Goal: Transaction & Acquisition: Purchase product/service

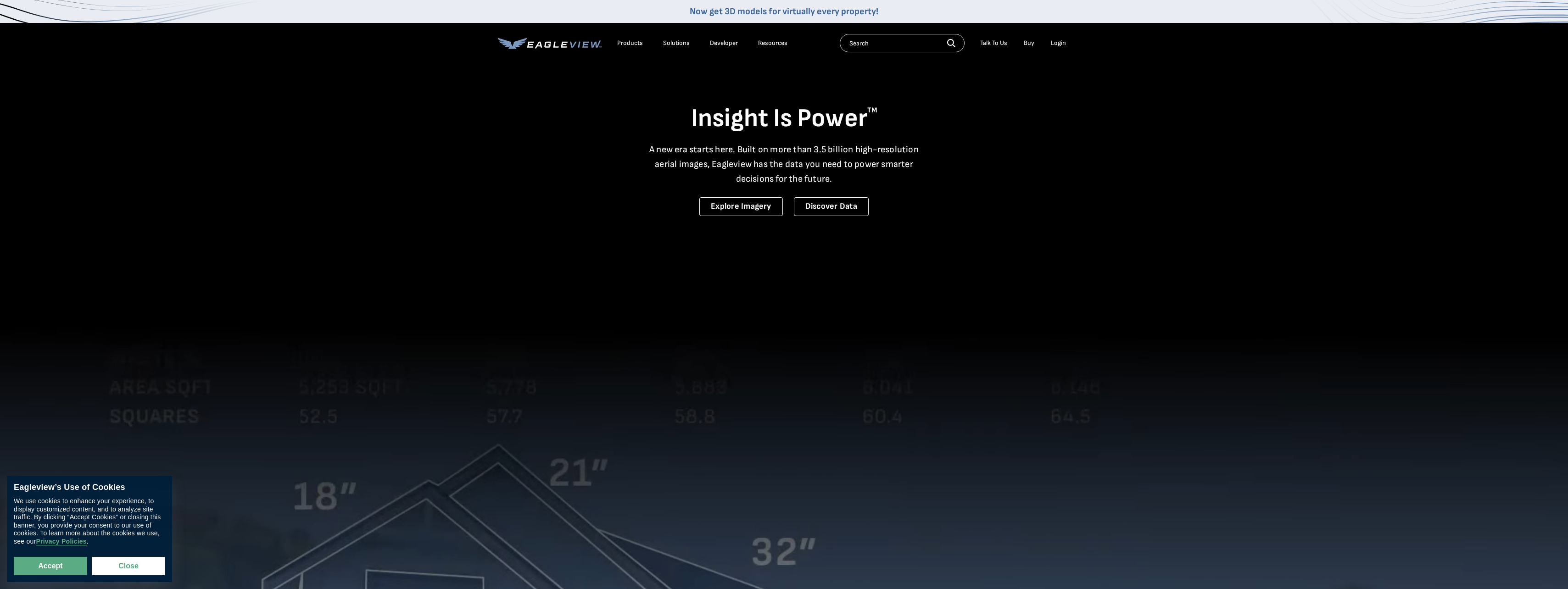
click at [1057, 46] on div "Login" at bounding box center [1058, 43] width 15 height 8
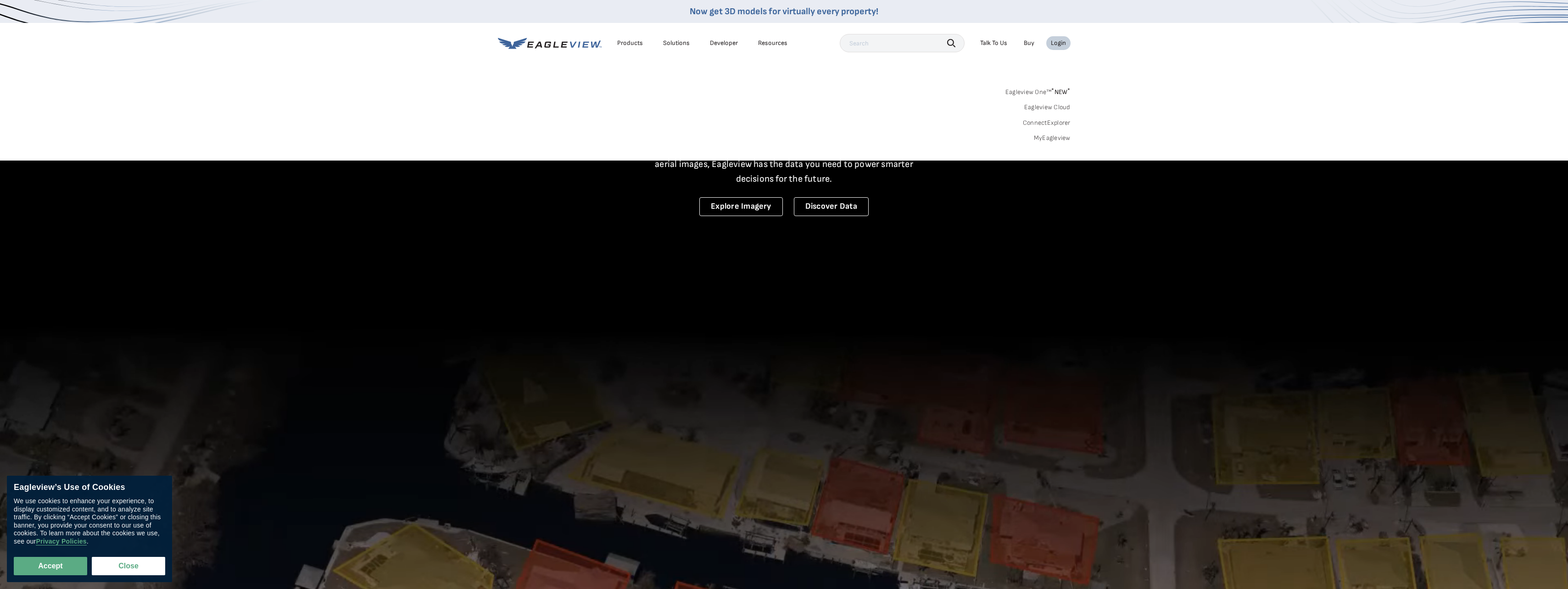
click at [1057, 46] on div "Login" at bounding box center [1058, 43] width 15 height 8
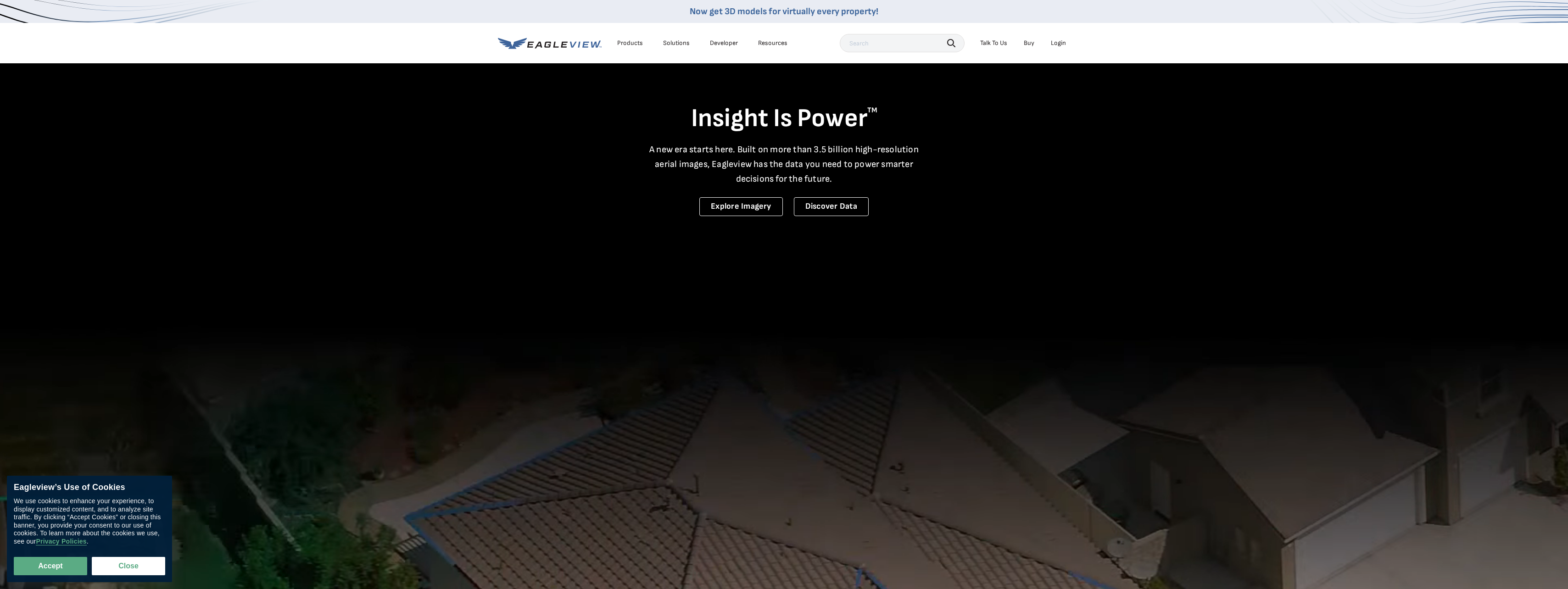
click at [1058, 42] on div "Login" at bounding box center [1058, 43] width 15 height 8
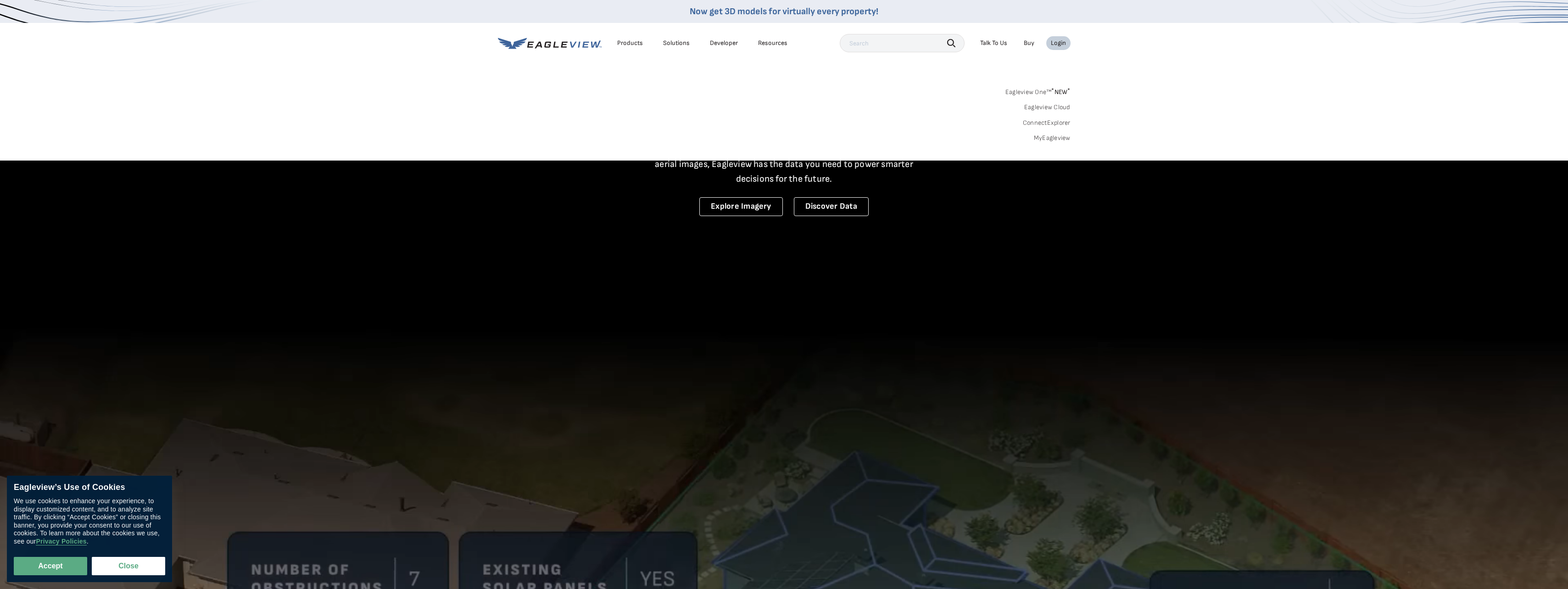
click at [1055, 135] on link "MyEagleview" at bounding box center [1052, 137] width 37 height 8
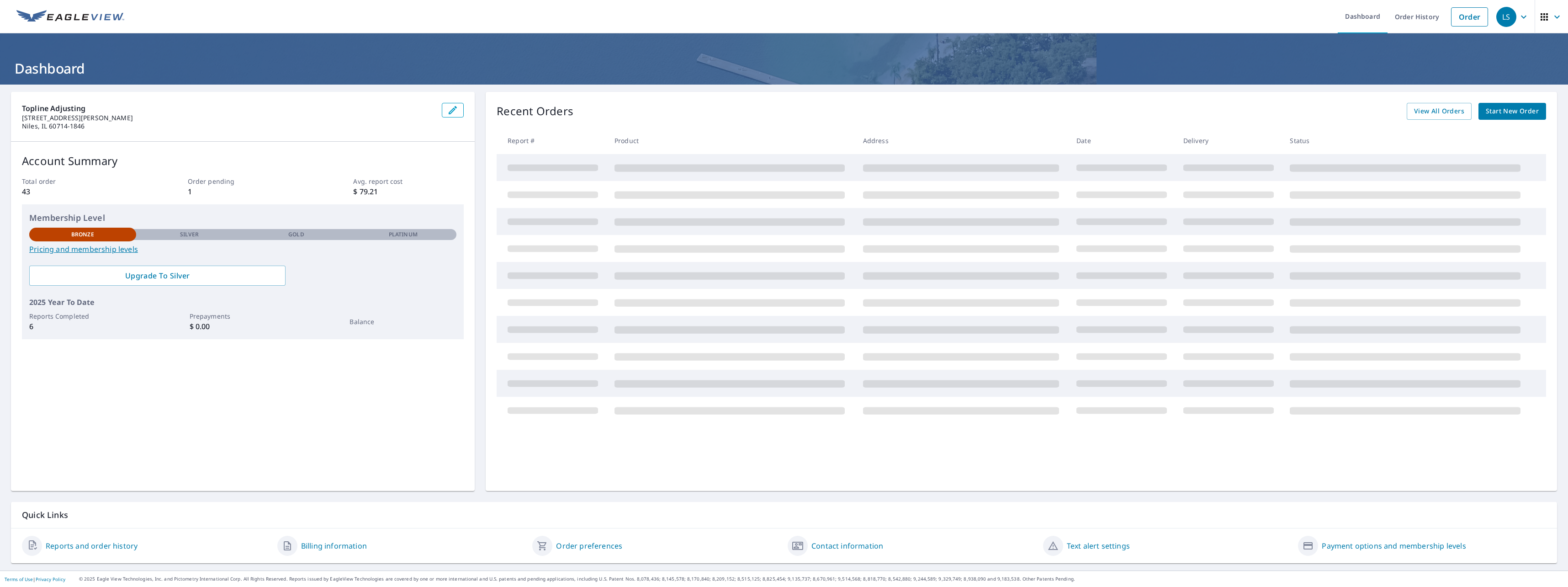
click at [231, 237] on div "Silver" at bounding box center [189, 234] width 107 height 11
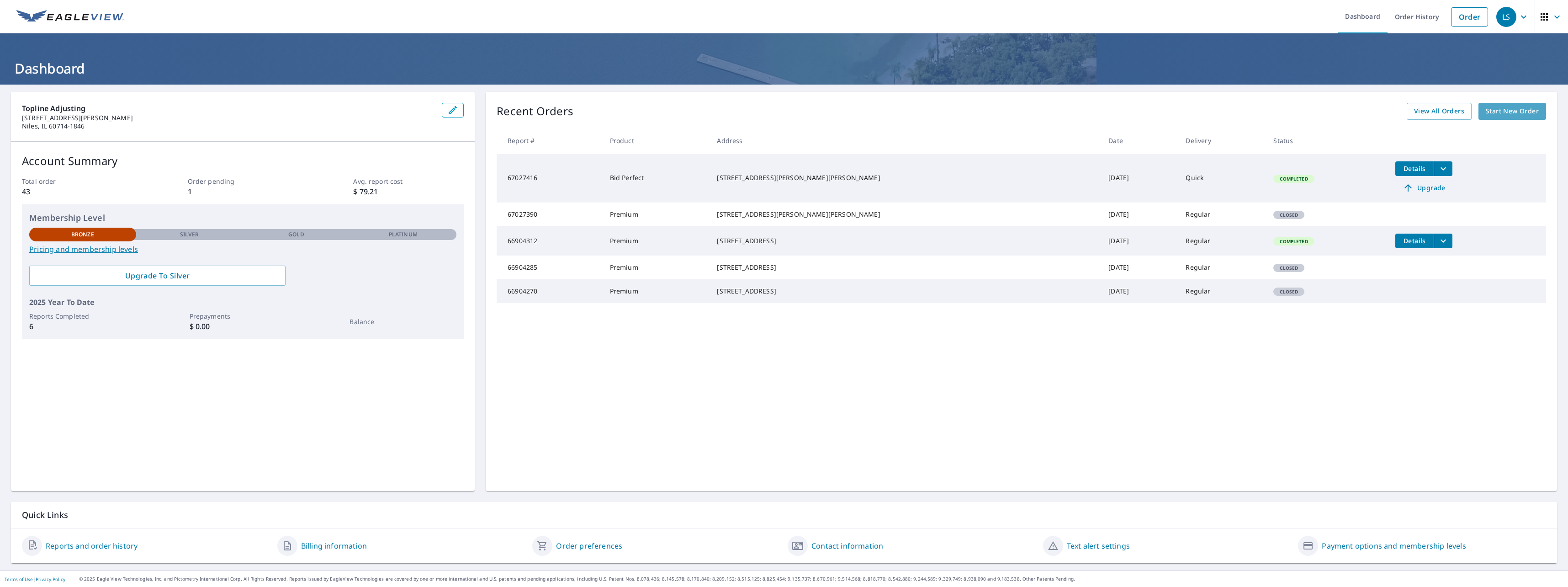
click at [1495, 111] on span "Start New Order" at bounding box center [1512, 111] width 53 height 11
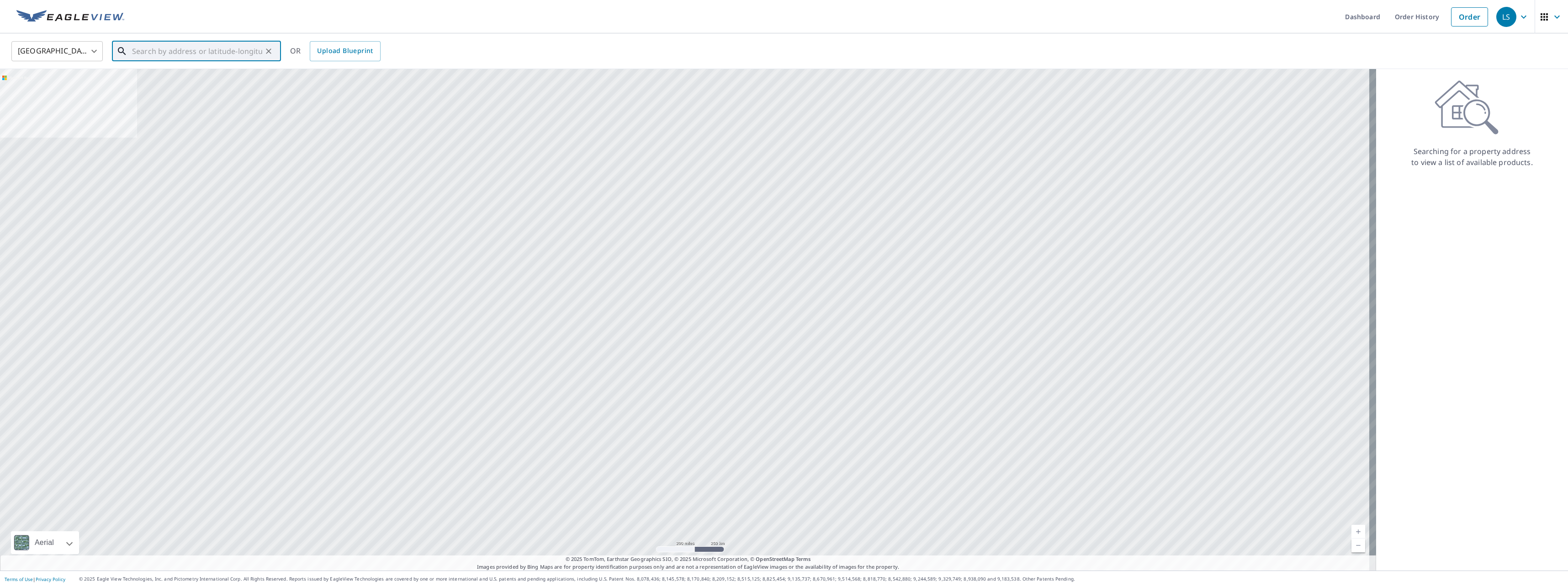
paste input "351 Oakwood Ave Waukegan IL 60085"
click at [148, 72] on span "351 N Oakwood Ave" at bounding box center [201, 77] width 143 height 11
type input "351 N Oakwood Ave Waukegan, IL 60085"
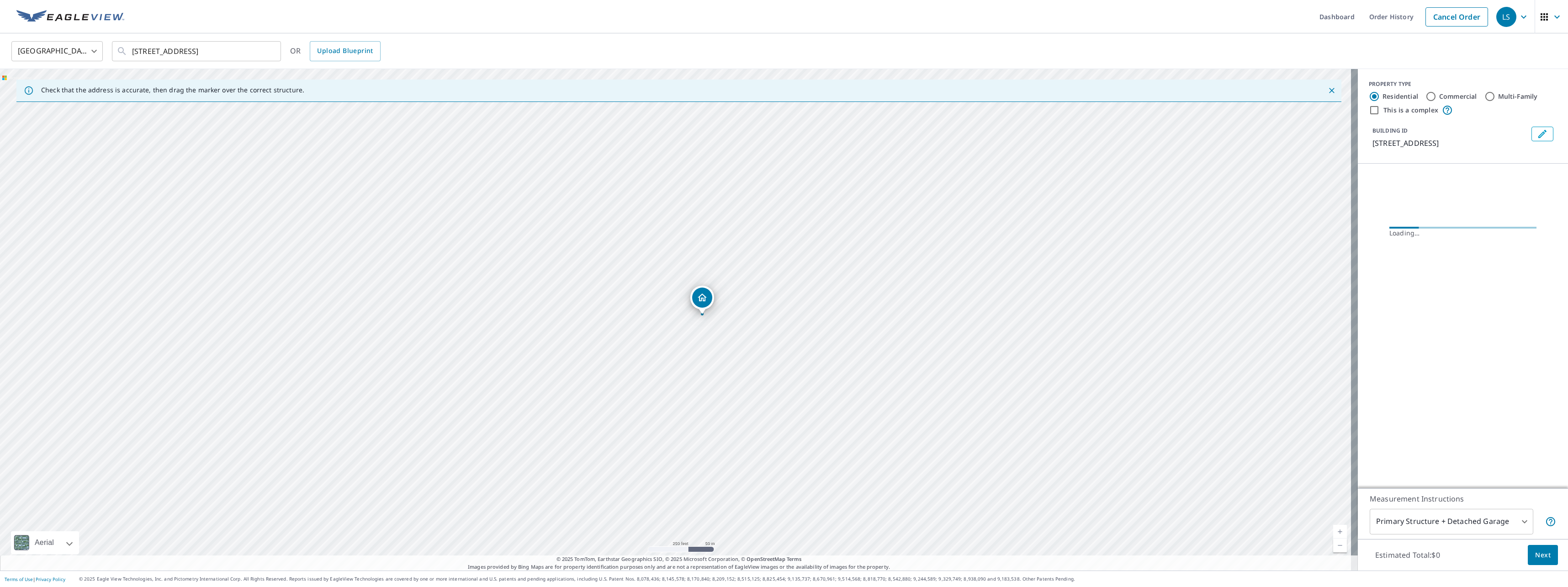
drag, startPoint x: 689, startPoint y: 322, endPoint x: 716, endPoint y: 318, distance: 27.3
click at [716, 318] on div "351 N Oakwood Ave Waukegan, IL 60085" at bounding box center [679, 319] width 1358 height 501
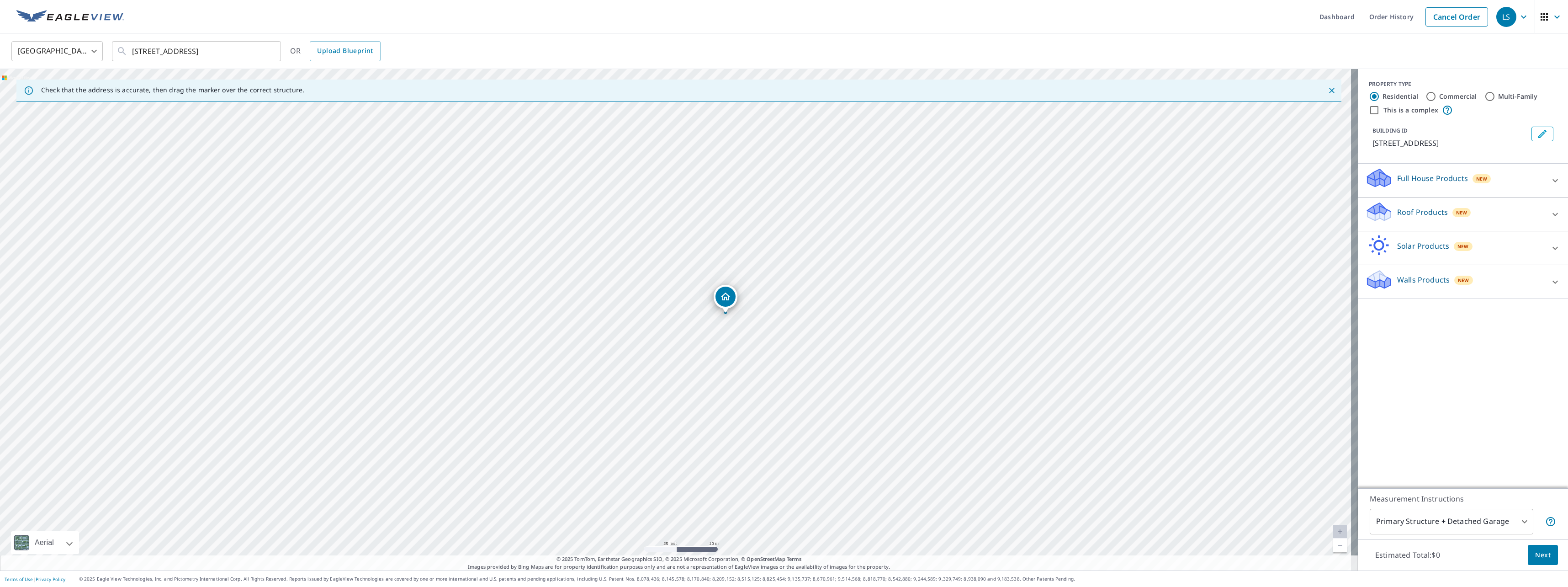
drag, startPoint x: 717, startPoint y: 335, endPoint x: 781, endPoint y: 336, distance: 64.0
click at [781, 336] on div "351 N Oakwood Ave Waukegan, IL 60085" at bounding box center [679, 319] width 1358 height 501
drag, startPoint x: 721, startPoint y: 296, endPoint x: 648, endPoint y: 299, distance: 73.1
drag, startPoint x: 673, startPoint y: 300, endPoint x: 601, endPoint y: 305, distance: 72.2
drag, startPoint x: 673, startPoint y: 297, endPoint x: 762, endPoint y: 302, distance: 89.1
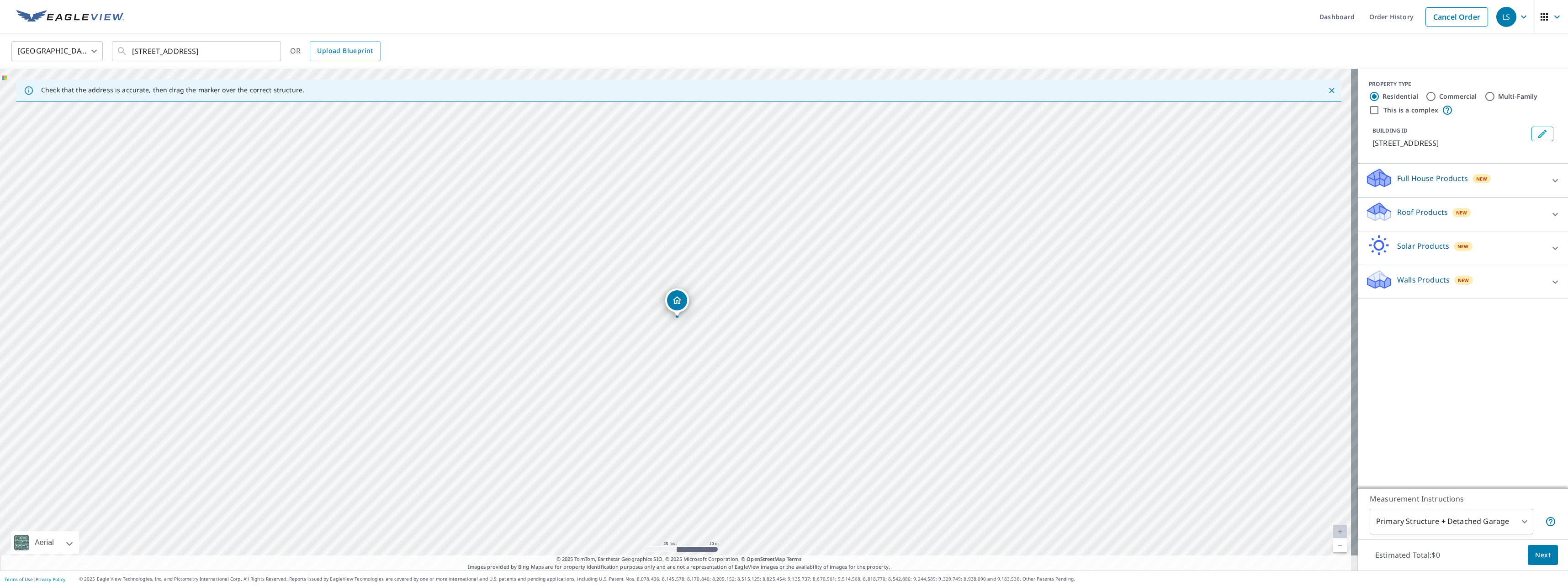
click at [1411, 212] on p "Roof Products" at bounding box center [1422, 211] width 50 height 11
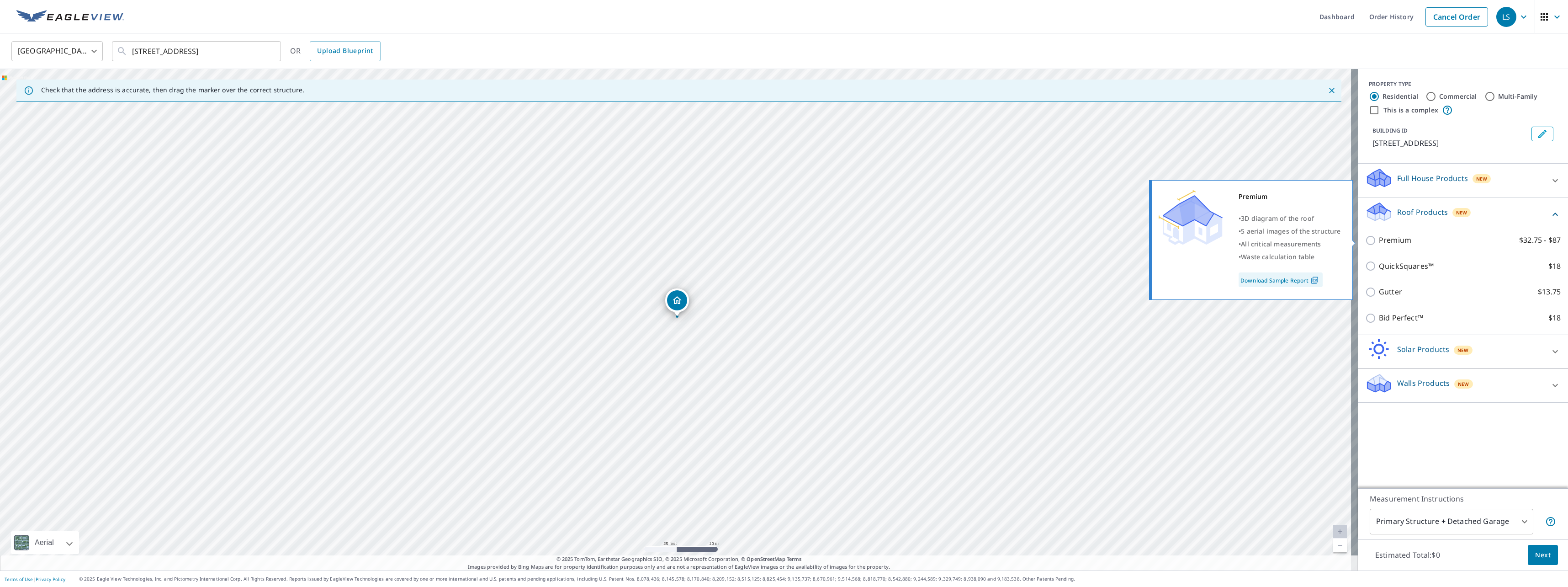
click at [1365, 242] on input "Premium $32.75 - $87" at bounding box center [1372, 240] width 14 height 11
checkbox input "true"
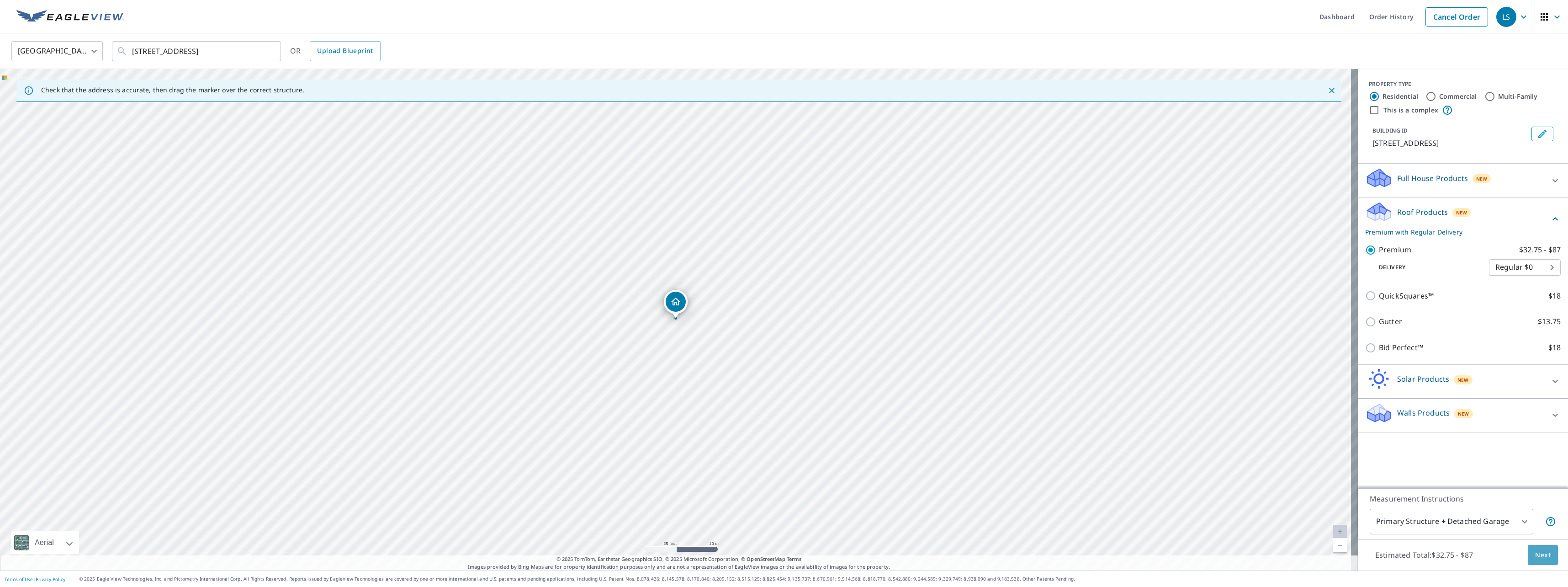
click at [1535, 550] on span "Next" at bounding box center [1542, 555] width 16 height 11
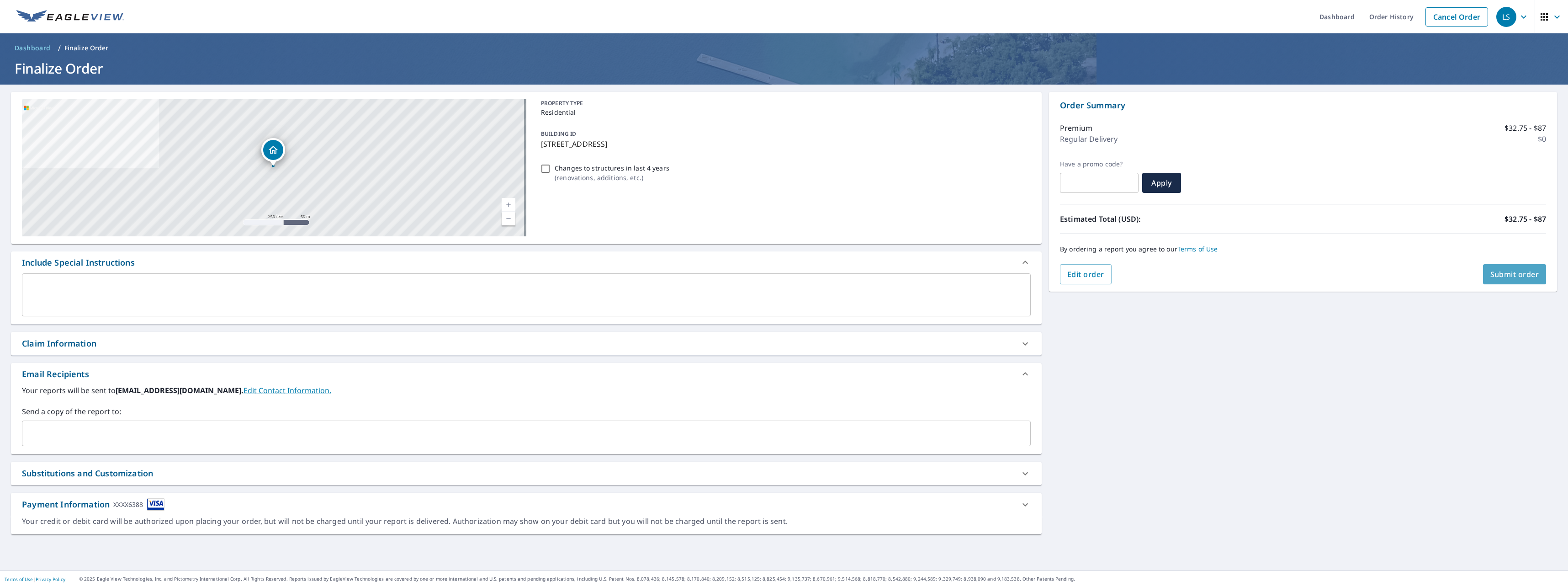
click at [1517, 276] on span "Submit order" at bounding box center [1514, 274] width 49 height 10
